Goal: Information Seeking & Learning: Learn about a topic

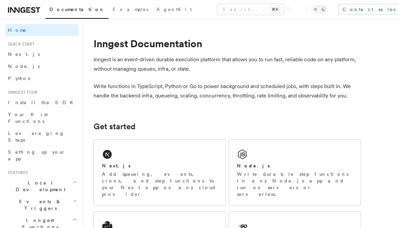
click at [25, 81] on link "Python" at bounding box center [41, 78] width 73 height 12
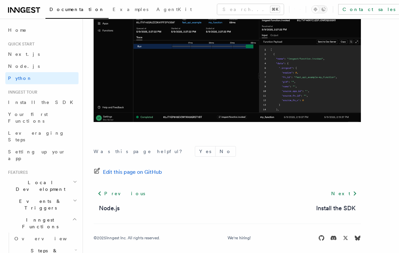
scroll to position [1434, 0]
click at [349, 192] on link "Next" at bounding box center [345, 194] width 34 height 12
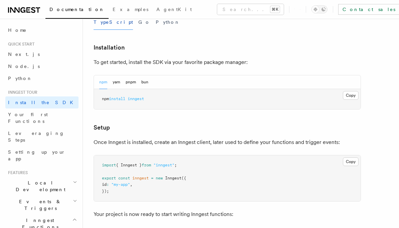
scroll to position [161, 0]
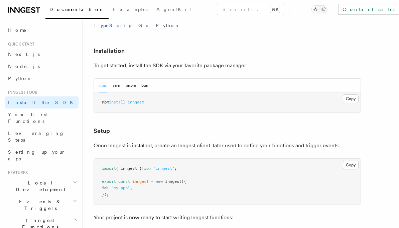
click at [156, 24] on button "Python" at bounding box center [168, 25] width 24 height 15
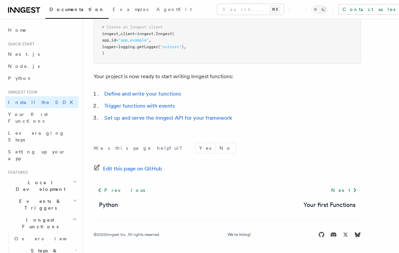
scroll to position [308, 0]
click at [354, 201] on link "Your first Functions" at bounding box center [330, 205] width 52 height 9
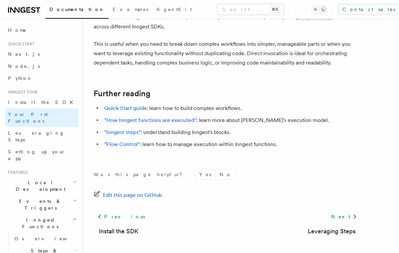
scroll to position [1426, 0]
click at [349, 211] on link "Next" at bounding box center [345, 217] width 34 height 12
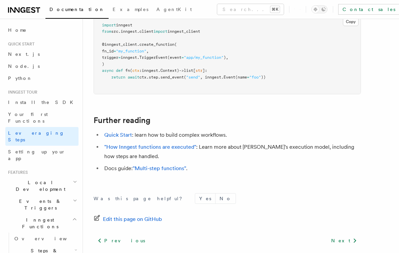
scroll to position [1582, 0]
click at [347, 228] on link "Next" at bounding box center [345, 241] width 34 height 12
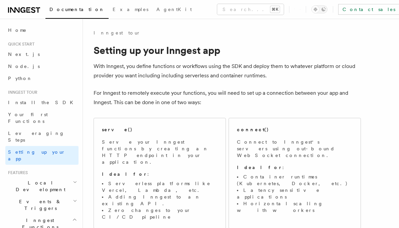
click at [24, 2] on div "Documentation Examples AgentKit Search... ⌘K Contact sales Sign Up" at bounding box center [199, 9] width 399 height 19
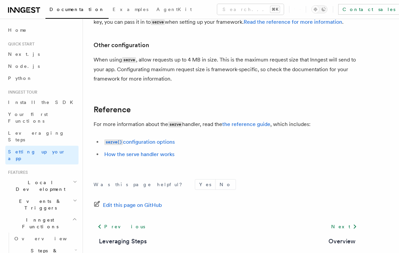
scroll to position [542, 0]
